Goal: Task Accomplishment & Management: Manage account settings

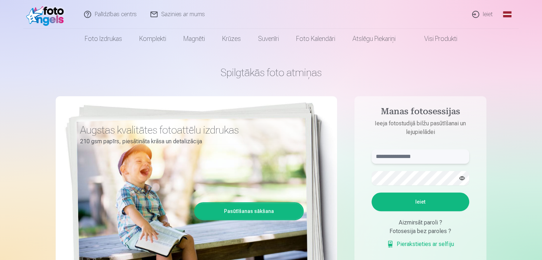
click at [391, 156] on input "text" at bounding box center [421, 156] width 98 height 14
type input "**********"
click at [372, 192] on button "Ieiet" at bounding box center [421, 201] width 98 height 19
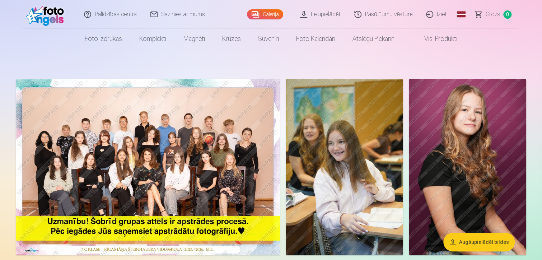
click at [141, 170] on img at bounding box center [148, 167] width 264 height 176
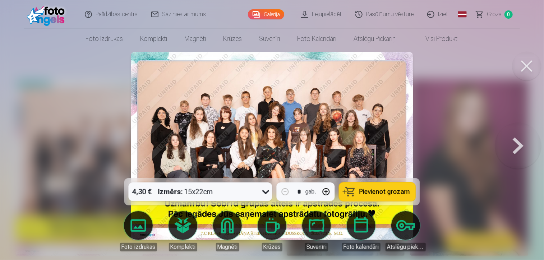
click at [521, 63] on button at bounding box center [526, 66] width 29 height 29
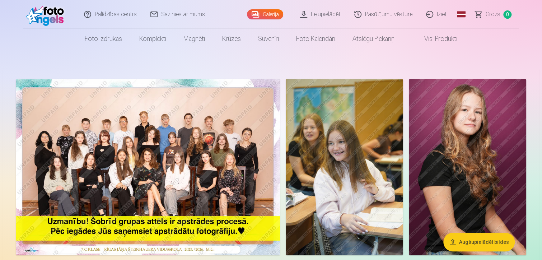
click at [439, 17] on link "Iziet" at bounding box center [437, 14] width 34 height 29
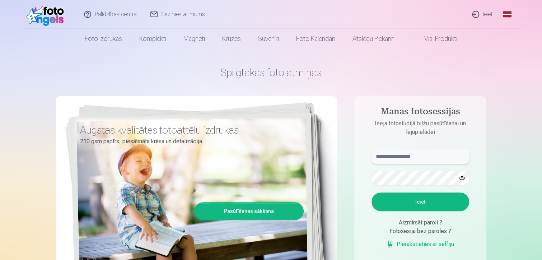
click at [428, 158] on input "text" at bounding box center [421, 156] width 98 height 14
type input "**********"
click at [372, 192] on button "Ieiet" at bounding box center [421, 201] width 98 height 19
click at [460, 175] on button "button" at bounding box center [462, 178] width 14 height 14
click at [372, 192] on button "Ieiet" at bounding box center [421, 201] width 98 height 19
